Goal: Use online tool/utility: Utilize a website feature to perform a specific function

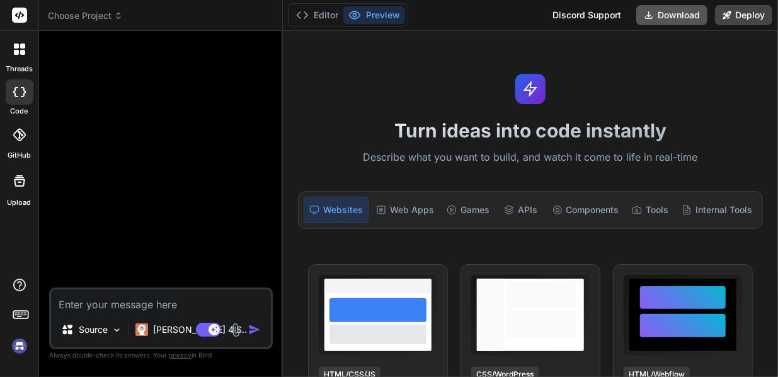
click at [687, 21] on button "Download" at bounding box center [671, 15] width 71 height 20
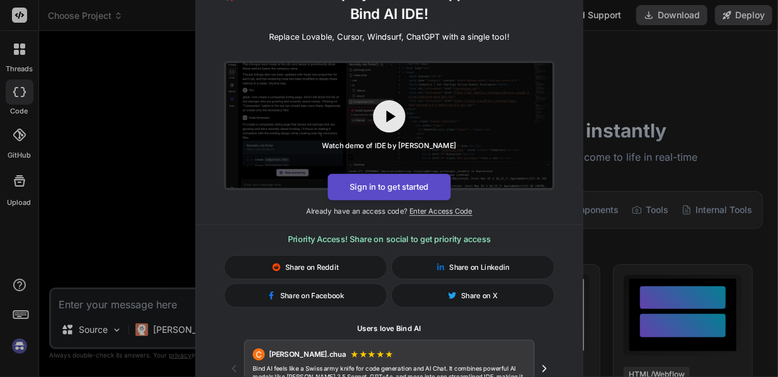
click at [420, 183] on button "Sign in to get started" at bounding box center [389, 186] width 123 height 26
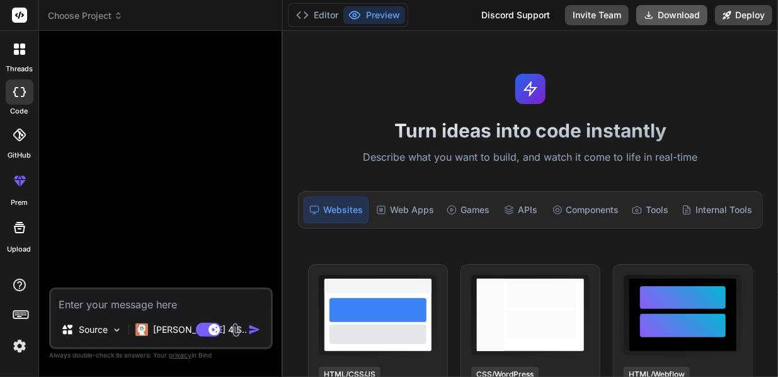
click at [659, 23] on button "Download" at bounding box center [671, 15] width 71 height 20
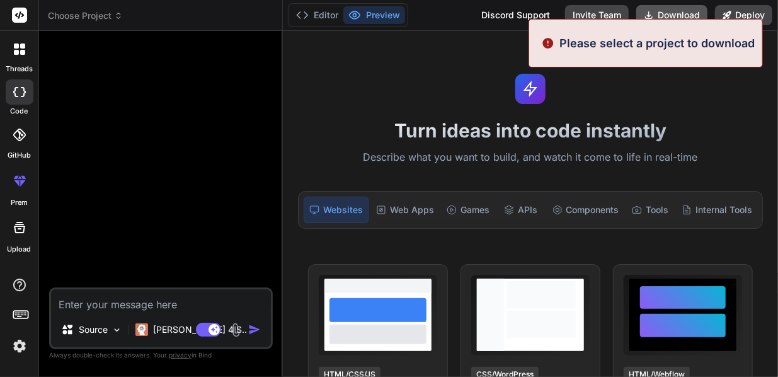
type textarea "x"
click at [652, 16] on icon at bounding box center [649, 15] width 10 height 10
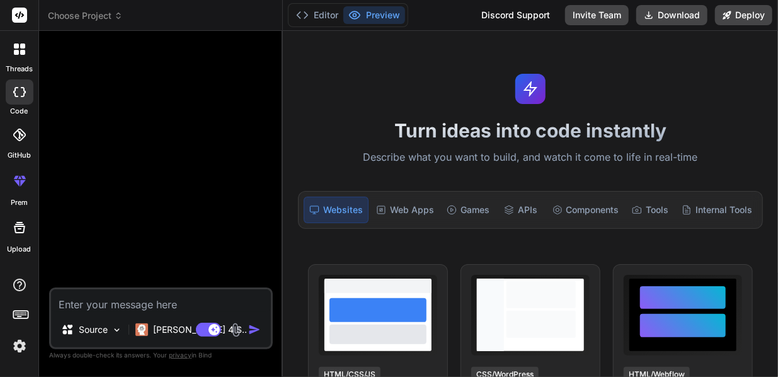
click at [434, 88] on div "Turn ideas into code instantly Describe what you want to build, and watch it co…" at bounding box center [530, 204] width 495 height 346
click at [15, 9] on rect at bounding box center [19, 15] width 15 height 15
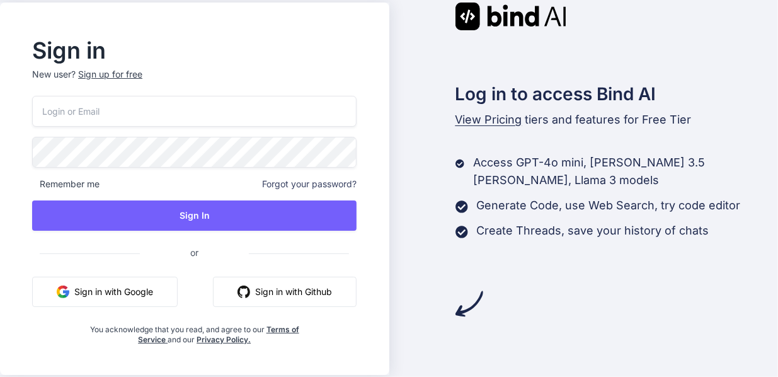
click at [128, 297] on button "Sign in with Google" at bounding box center [105, 292] width 146 height 30
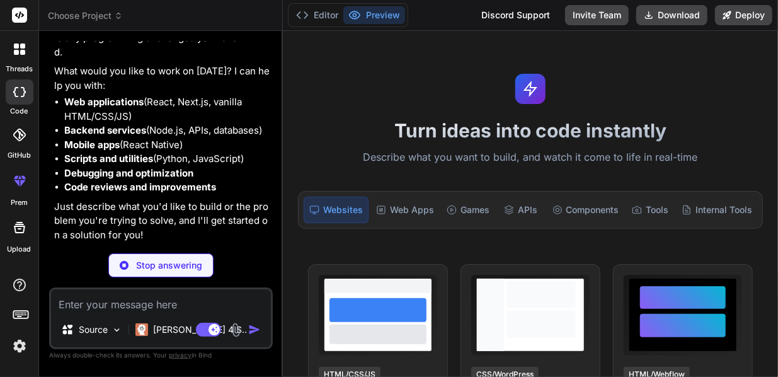
scroll to position [83, 0]
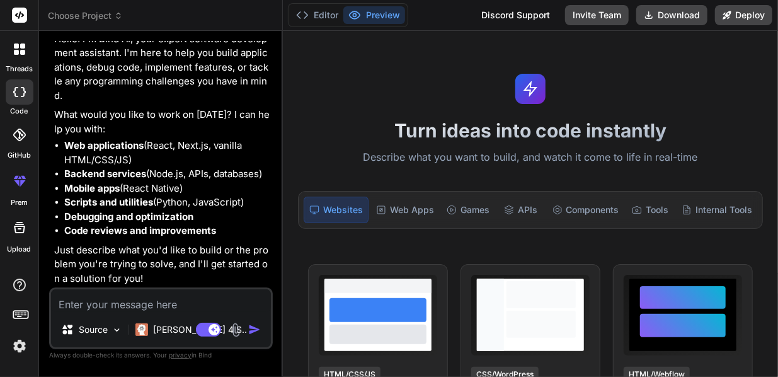
click at [171, 297] on textarea at bounding box center [161, 300] width 220 height 23
type textarea "x"
type textarea "e"
type textarea "x"
type textarea "en"
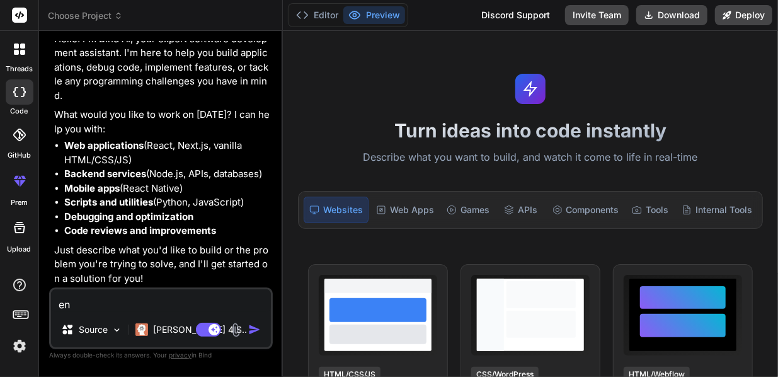
type textarea "x"
type textarea "en"
type textarea "x"
type textarea "en f"
type textarea "x"
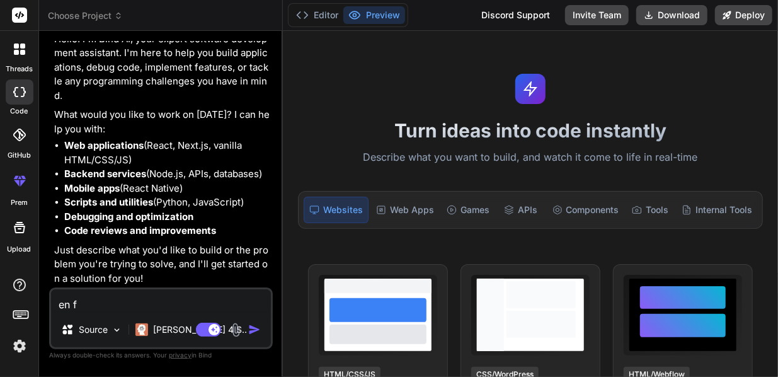
type textarea "en fr"
type textarea "x"
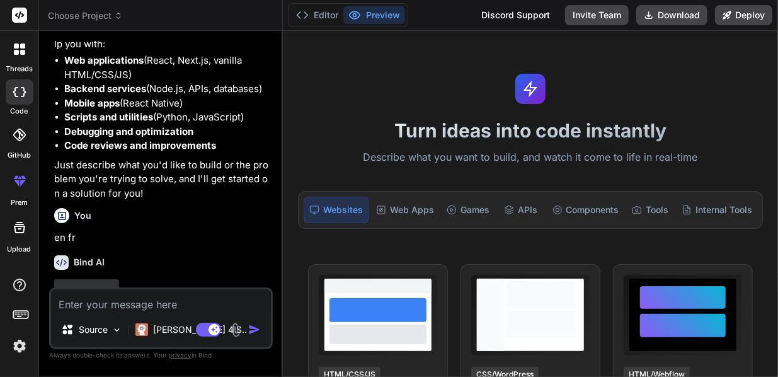
scroll to position [214, 0]
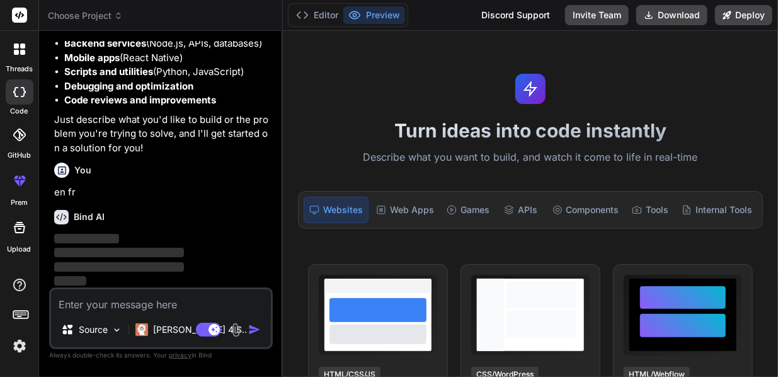
click at [171, 297] on textarea at bounding box center [161, 300] width 220 height 23
click at [320, 13] on button "Editor" at bounding box center [317, 15] width 52 height 18
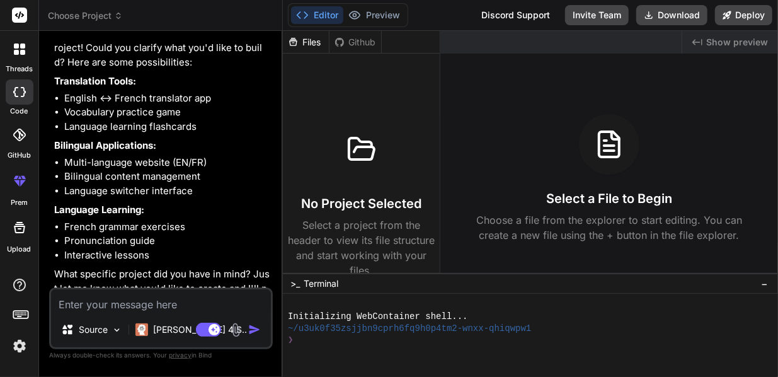
scroll to position [442, 0]
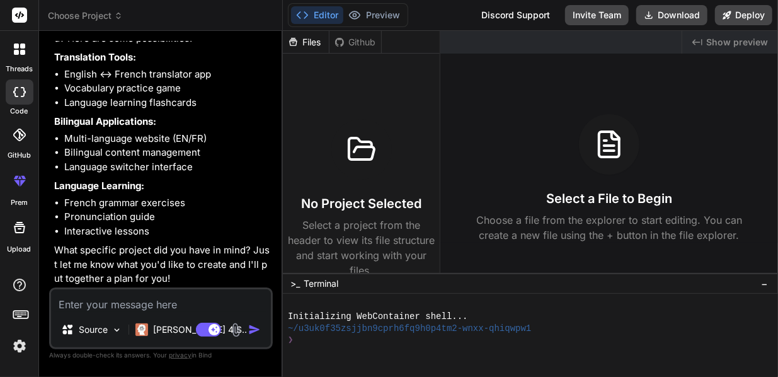
click at [138, 299] on textarea at bounding box center [161, 300] width 220 height 23
type textarea "x"
type textarea "e"
type textarea "x"
type textarea "en"
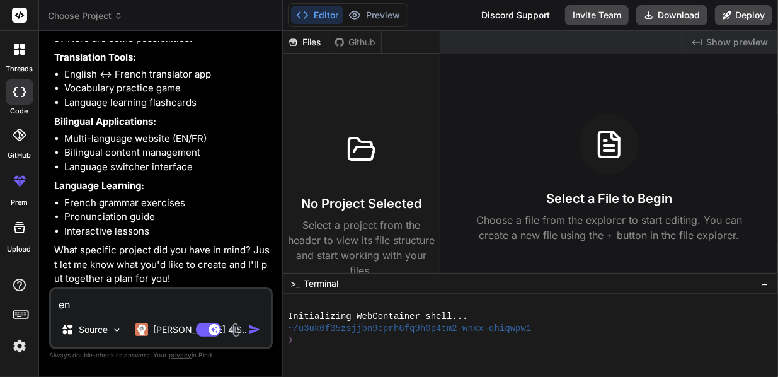
type textarea "x"
type textarea "en"
type textarea "x"
type textarea "en f"
type textarea "x"
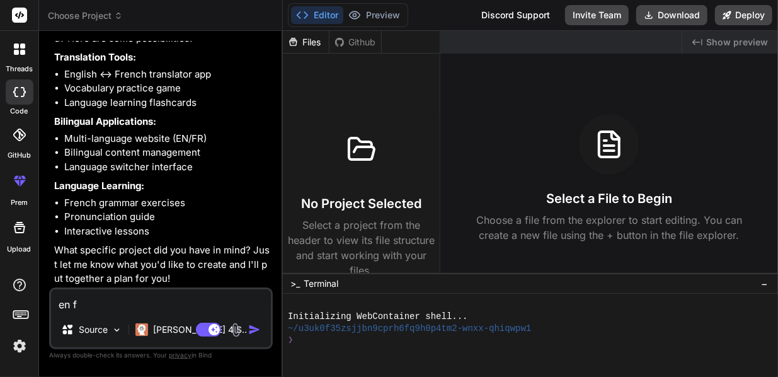
type textarea "en fr"
type textarea "x"
type textarea "en fra"
type textarea "x"
type textarea "en fran"
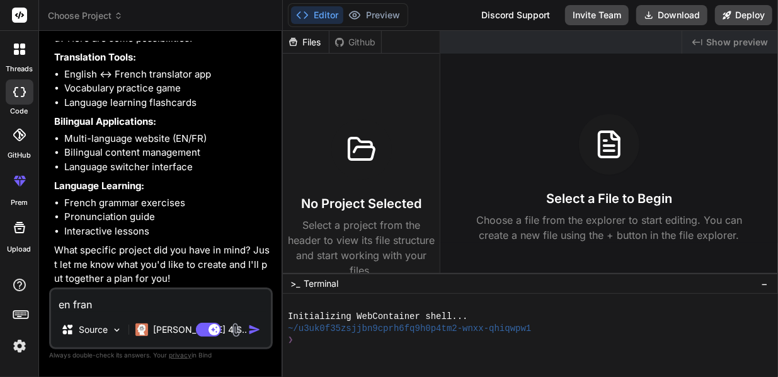
type textarea "x"
type textarea "en franc"
type textarea "x"
type textarea "en franca"
type textarea "x"
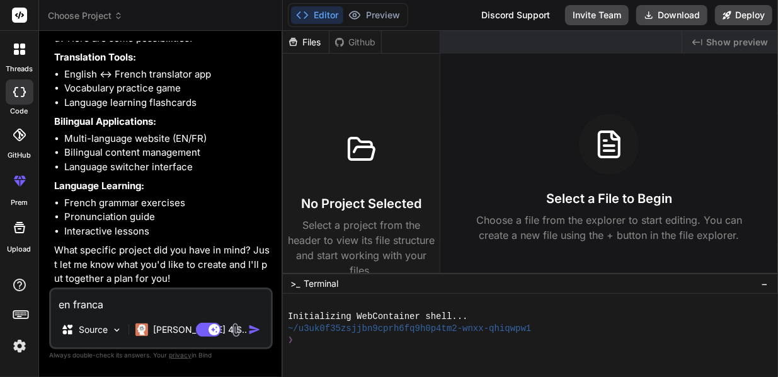
type textarea "en francai"
type textarea "x"
type textarea "en francais"
type textarea "x"
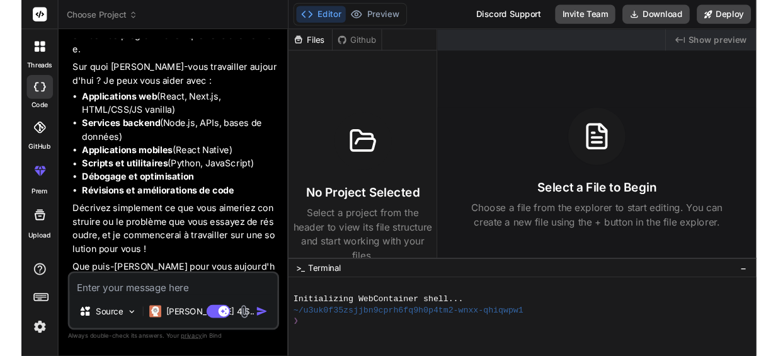
scroll to position [834, 0]
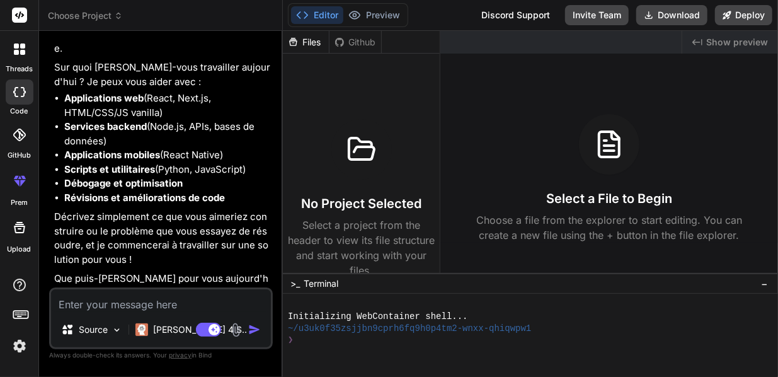
click at [304, 44] on div "Files" at bounding box center [306, 42] width 46 height 13
click at [307, 43] on div "Files" at bounding box center [306, 42] width 46 height 13
click at [726, 13] on icon at bounding box center [726, 15] width 9 height 9
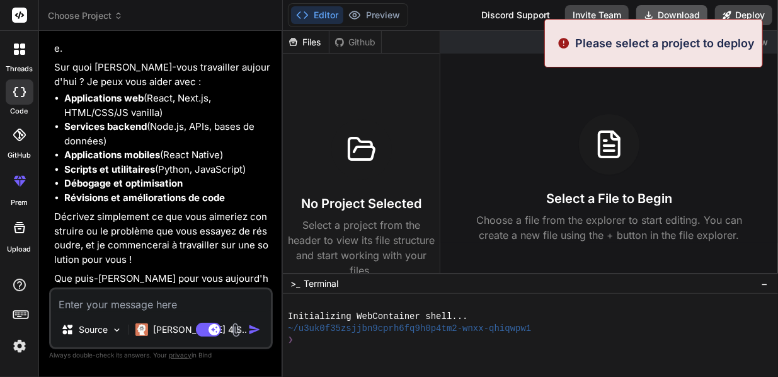
click at [671, 12] on button "Download" at bounding box center [671, 15] width 71 height 20
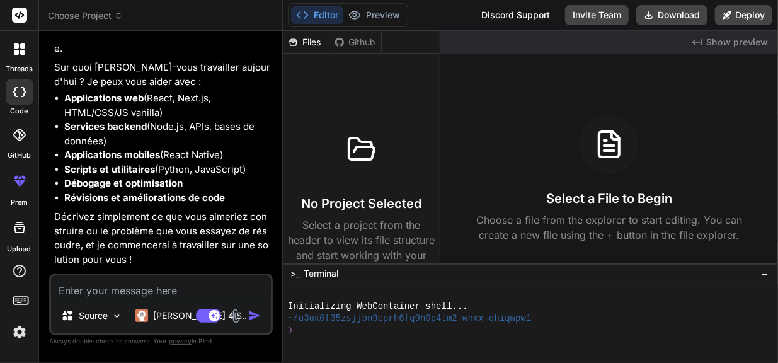
type textarea "x"
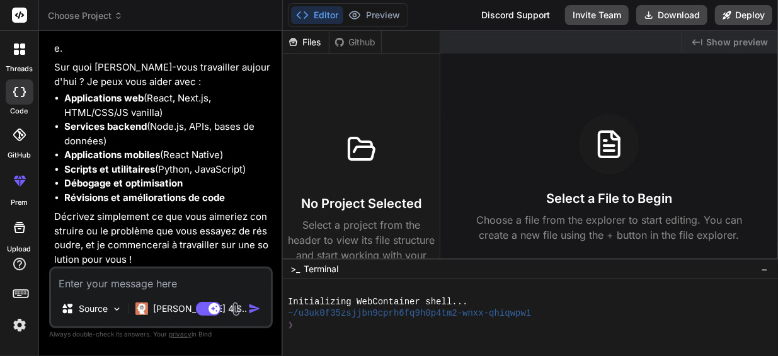
click at [162, 283] on textarea at bounding box center [161, 279] width 220 height 23
paste textarea "LOREM IP DOLORSI AM CONSECTE ADIPISCINGE SEDDOEIUSMOD TEMPORINCIDI UT LABORE ET…"
type textarea "LOREM IP DOLORSI AM CONSECTE ADIPISCINGE SEDDOEIUSMOD TEMPORINCIDI UT LABORE ET…"
type textarea "x"
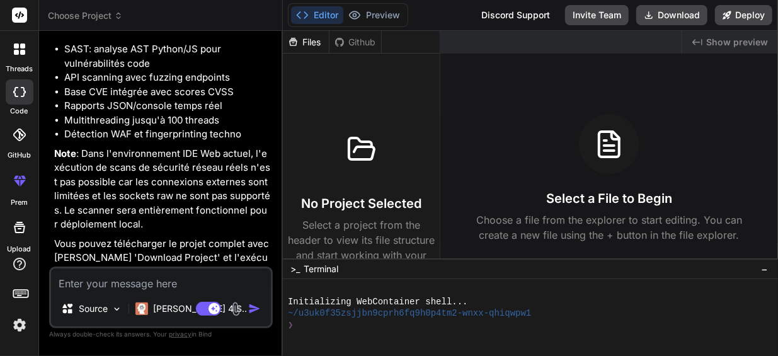
scroll to position [2843, 0]
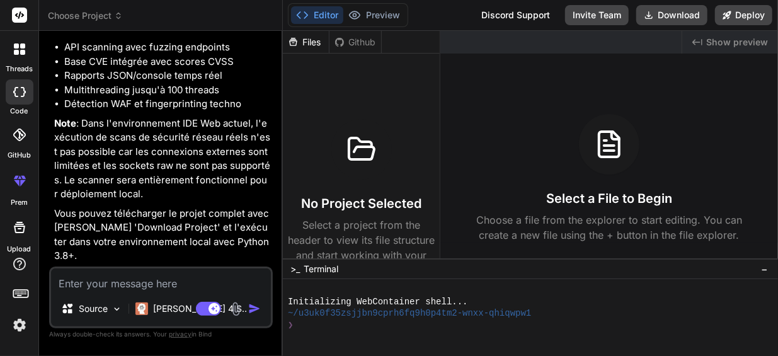
type textarea "x"
type textarea "o"
type textarea "x"
type textarea "ou"
type textarea "x"
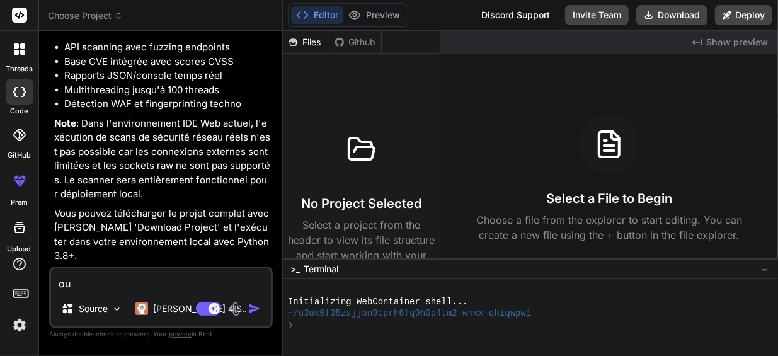
type textarea "oui"
type textarea "x"
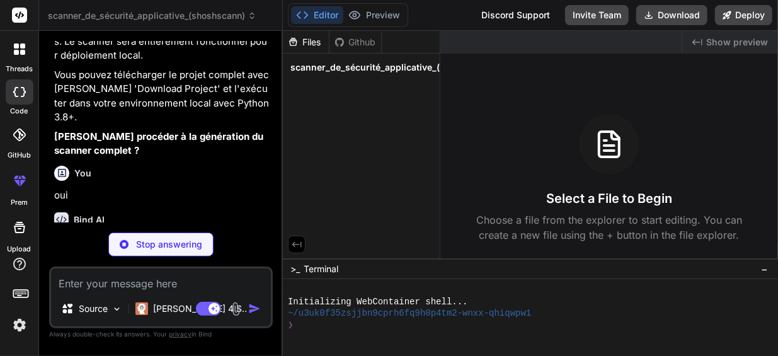
scroll to position [3054, 0]
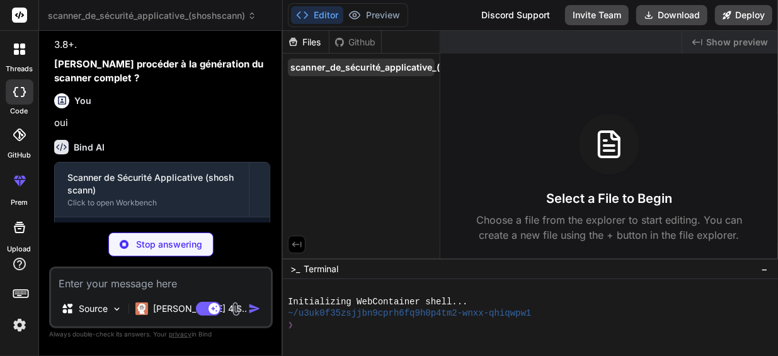
click at [363, 71] on span "scanner_de_sécurité_applicative_(shoshscann)" at bounding box center [393, 67] width 206 height 13
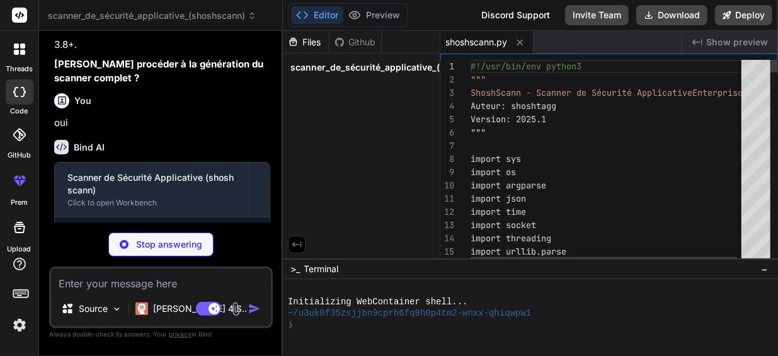
type textarea "x"
type textarea "# ShoshScann Security Scanner Modules __version__ = "2025.1" __author__ = "shos…"
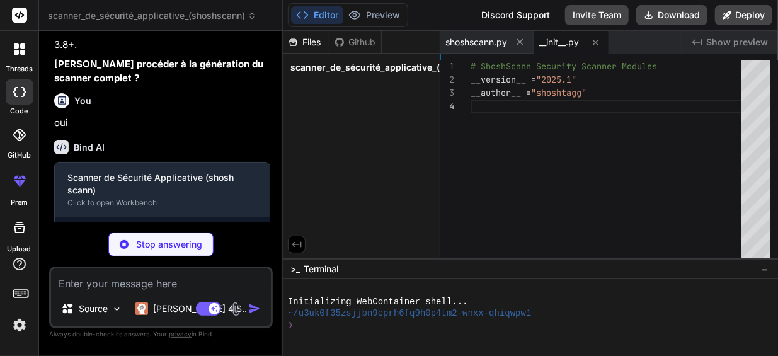
type textarea "x"
type textarea "return vulnerabilities"
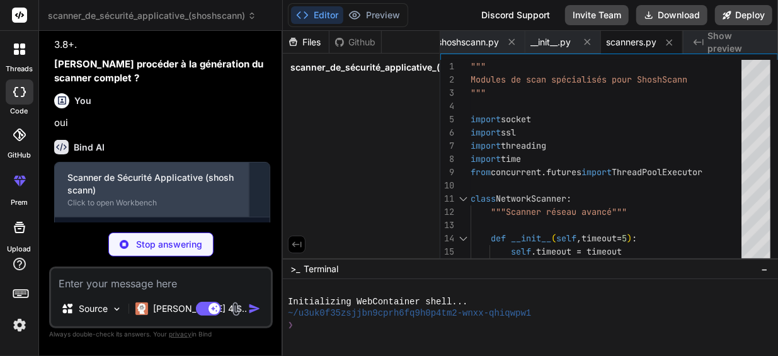
scroll to position [3111, 0]
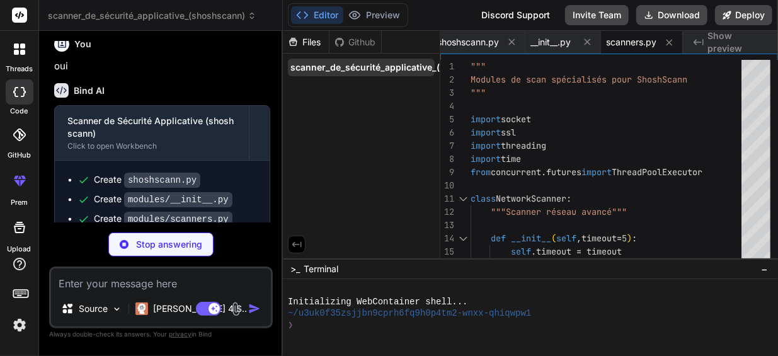
click at [353, 66] on span "scanner_de_sécurité_applicative_(shoshscann)" at bounding box center [393, 67] width 206 height 13
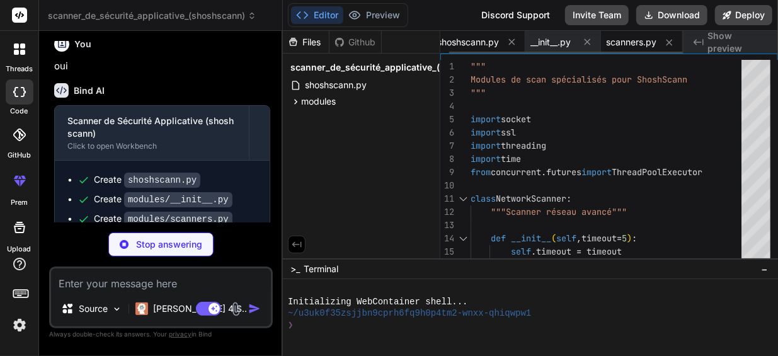
type textarea "x"
click at [464, 43] on span "shoshscann.py" at bounding box center [468, 42] width 62 height 13
type textarea "if __name__ == '__main__': main()"
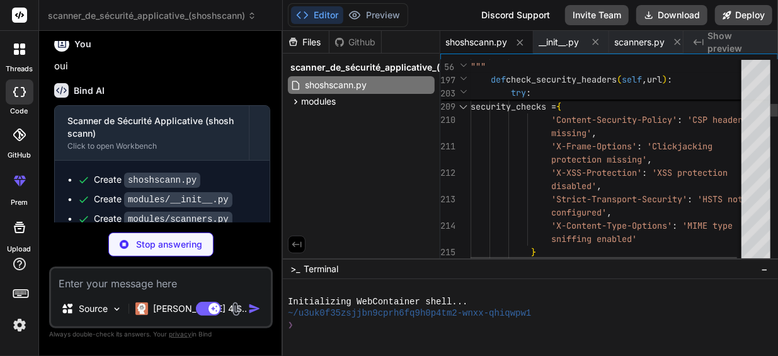
type textarea "x"
type textarea "writer.writerow(row) return output.getvalue()"
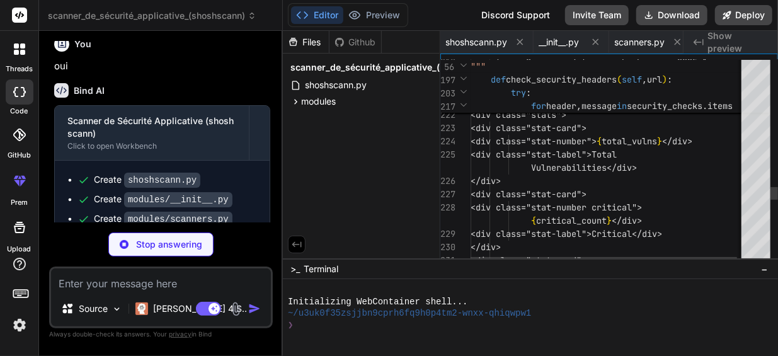
scroll to position [0, 91]
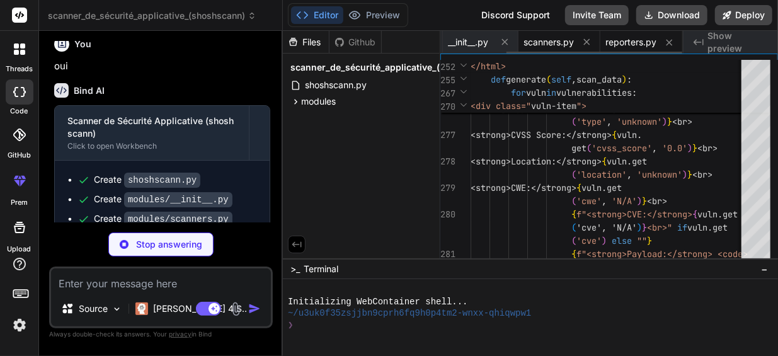
type textarea "x"
click at [559, 48] on span "scanners.py" at bounding box center [548, 42] width 50 height 13
type textarea "return vulnerabilities"
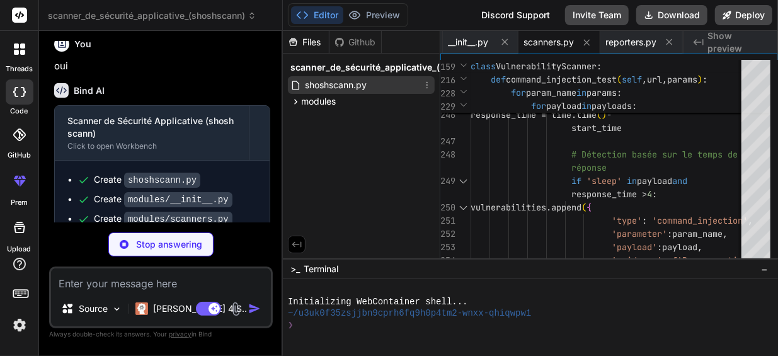
type textarea "x"
click at [380, 82] on div "shoshscann.py" at bounding box center [361, 85] width 147 height 18
type textarea "if __name__ == '__main__': main()"
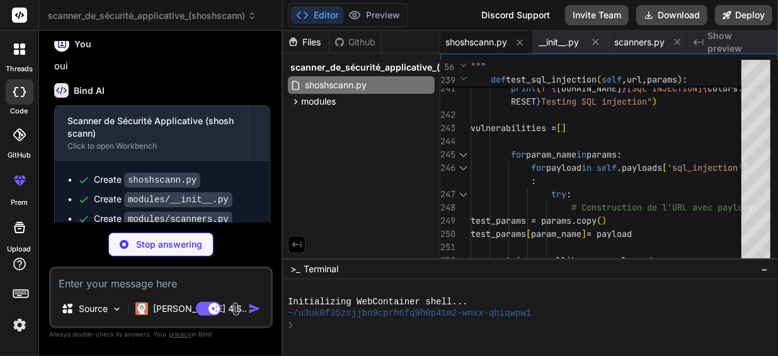
scroll to position [3130, 0]
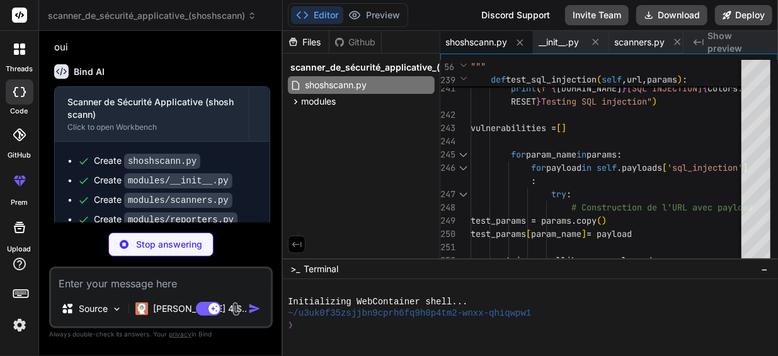
type textarea "x"
type textarea "self.log('ERROR', message) def debug(self, message): """Log niveau DEBUG""" sel…"
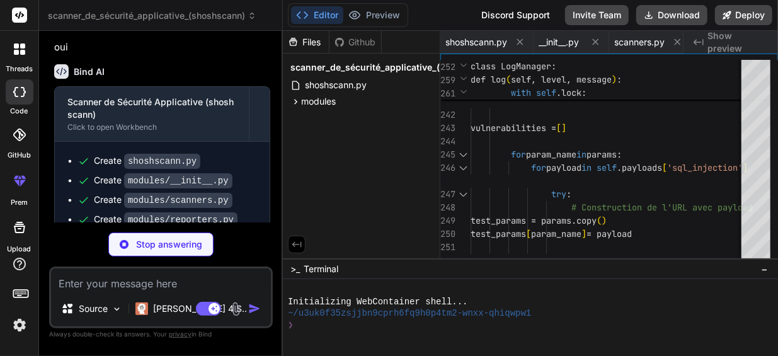
type textarea "x"
type textarea ""category": "Code Injection" } } }"
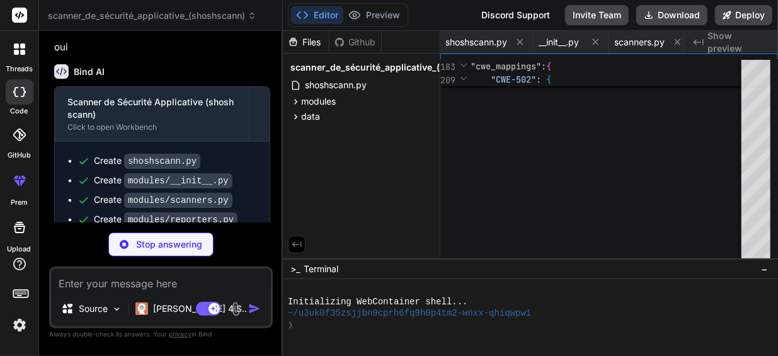
type textarea "x"
type textarea ""javascript:alert(1)", "data:text/html,<script>alert(1)</script>" ] }"
type textarea "x"
type textarea "enabled: true level: "INFO" # DEBUG, INFO, WARNING, ERROR file: "shoshscann.log…"
type textarea "x"
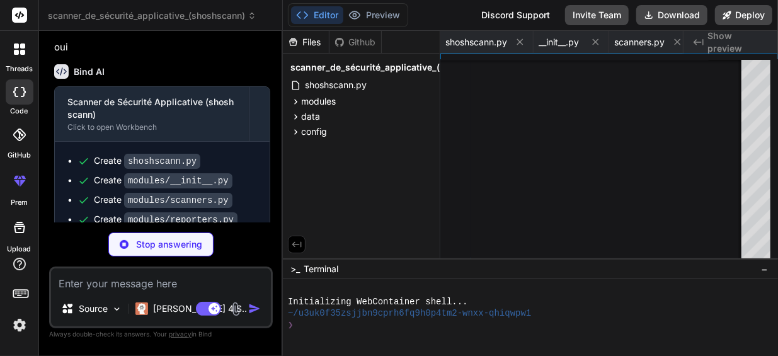
type textarea "**ShoshScann - Enterprise Security Scanner** *Sécurité proactive pour applicati…"
type textarea "x"
type textarea "shoshscann", }, )"
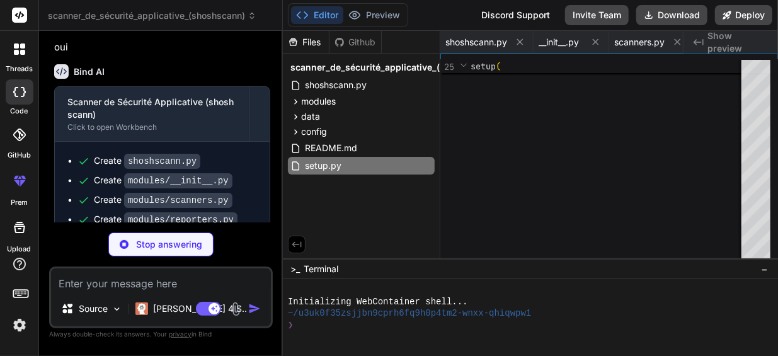
type textarea "x"
type textarea "# Note: ShoshScann est conçu pour fonctionner avec la bibliothèque standard Pyt…"
type textarea "x"
type textarea "*.7z"
type textarea "x"
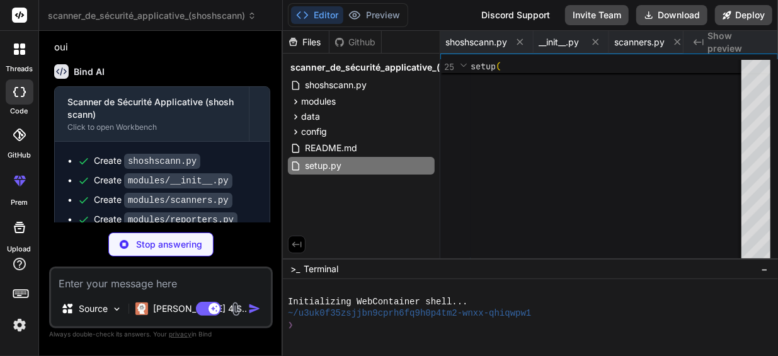
type textarea "En utilisant ce logiciel, vous acceptez ces termes et conditions."
type textarea "x"
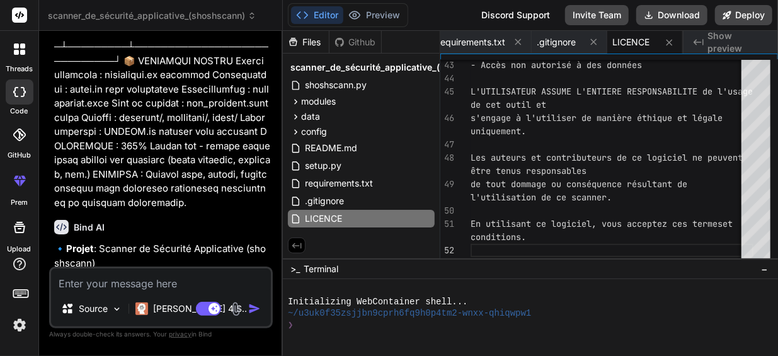
scroll to position [2371, 0]
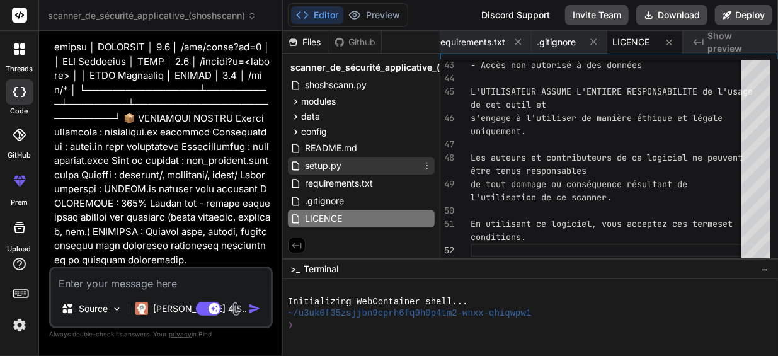
click at [340, 163] on span "setup.py" at bounding box center [323, 165] width 39 height 15
type textarea "shoshscann", }, )"
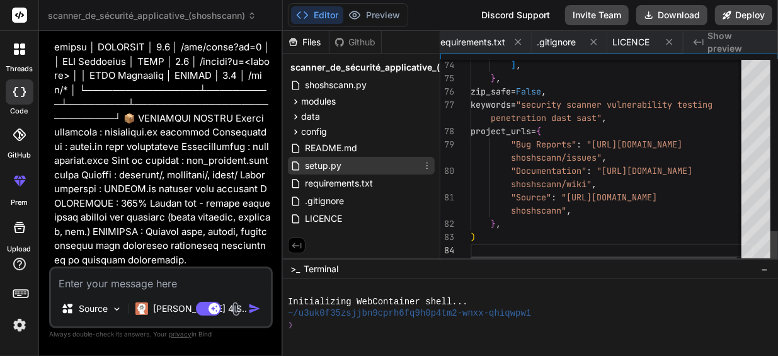
scroll to position [0, 796]
